Goal: Information Seeking & Learning: Learn about a topic

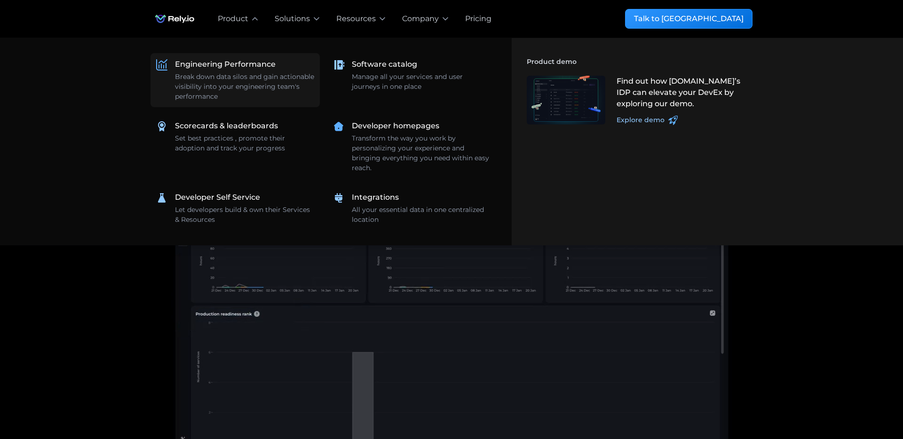
click at [199, 76] on div "Break down data silos and gain actionable visibility into your engineering team…" at bounding box center [244, 87] width 139 height 30
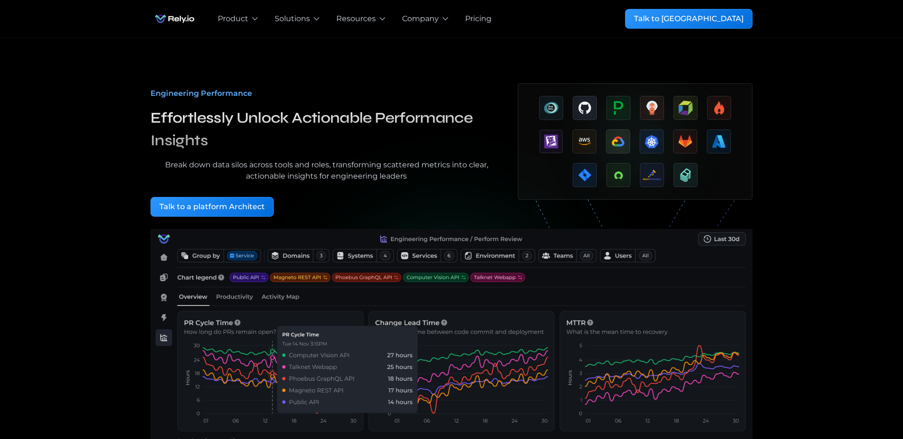
click at [92, 111] on div "Engineering Performance Effortlessly Unlock Actionable Performance Insights Bre…" at bounding box center [451, 342] width 873 height 608
